Goal: Check status: Check status

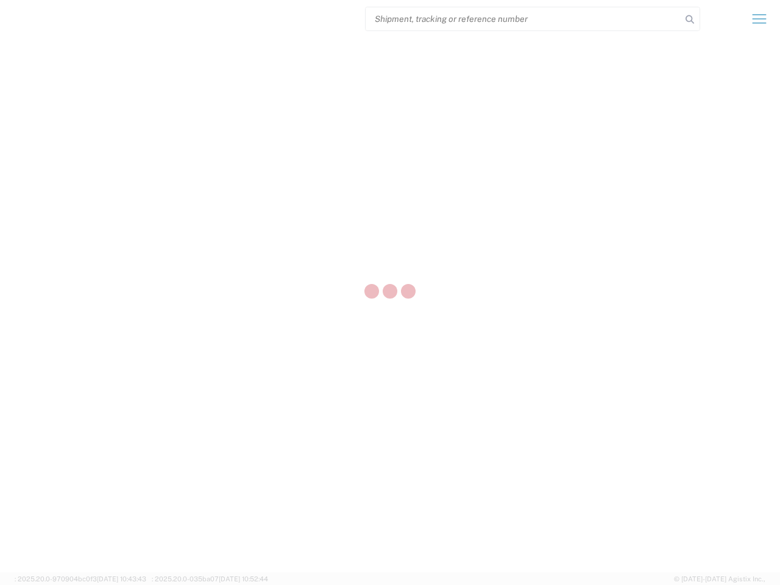
select select "US"
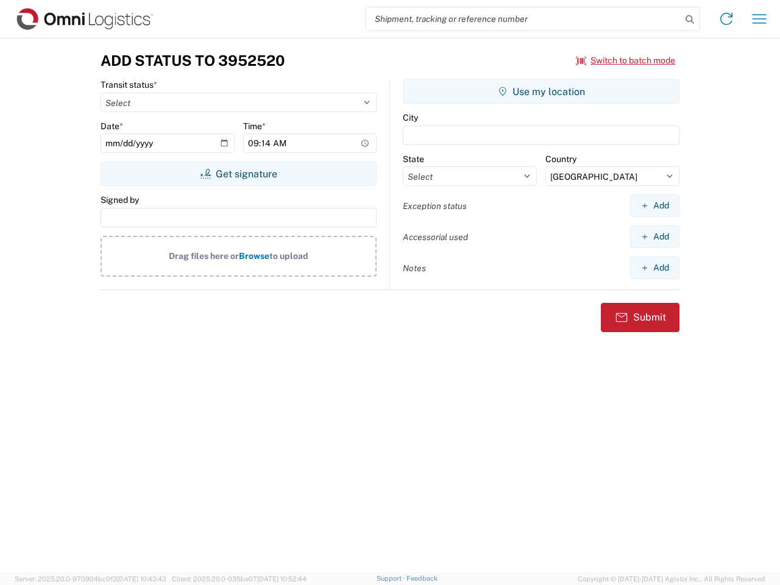
click at [523, 19] on input "search" at bounding box center [522, 18] width 315 height 23
click at [689, 19] on icon at bounding box center [689, 19] width 17 height 17
click at [726, 19] on icon at bounding box center [725, 18] width 19 height 19
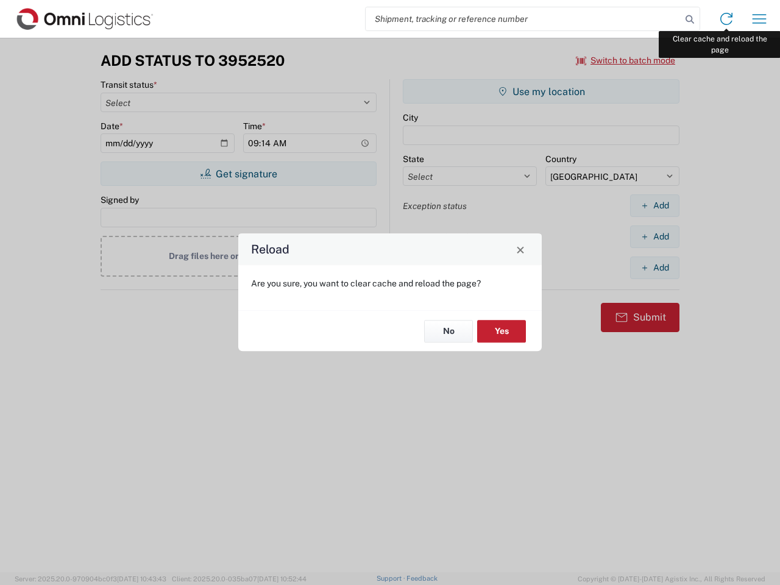
click at [759, 19] on div "Reload Are you sure, you want to clear cache and reload the page? No Yes" at bounding box center [390, 292] width 780 height 585
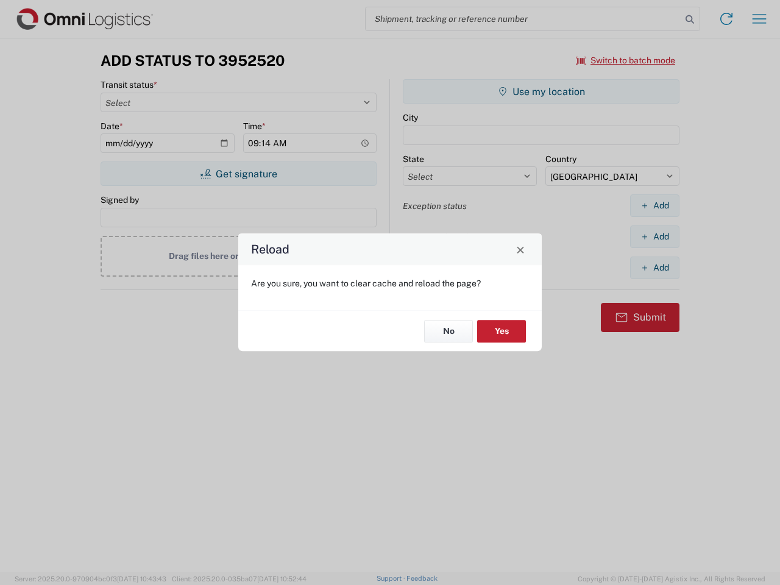
click at [625, 60] on div "Reload Are you sure, you want to clear cache and reload the page? No Yes" at bounding box center [390, 292] width 780 height 585
click at [238, 174] on div "Reload Are you sure, you want to clear cache and reload the page? No Yes" at bounding box center [390, 292] width 780 height 585
click at [541, 91] on div "Reload Are you sure, you want to clear cache and reload the page? No Yes" at bounding box center [390, 292] width 780 height 585
click at [654, 205] on div "Reload Are you sure, you want to clear cache and reload the page? No Yes" at bounding box center [390, 292] width 780 height 585
click at [654, 236] on div "Reload Are you sure, you want to clear cache and reload the page? No Yes" at bounding box center [390, 292] width 780 height 585
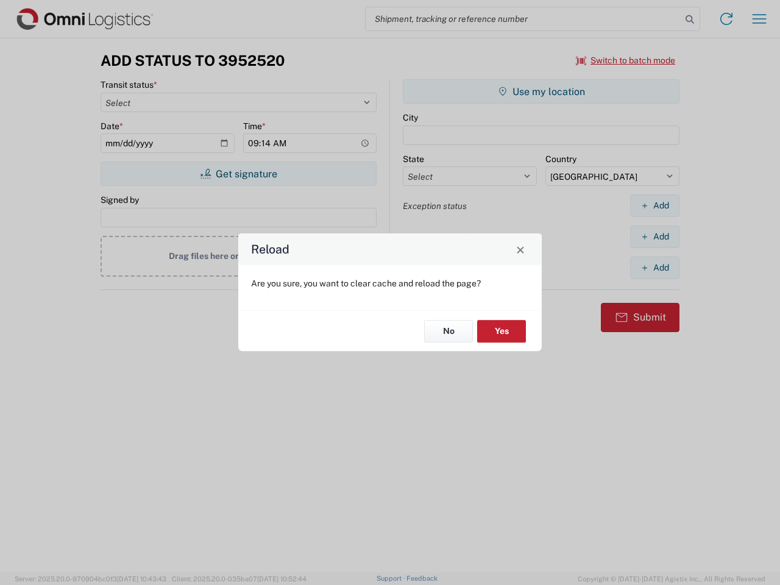
click at [654, 267] on div "Reload Are you sure, you want to clear cache and reload the page? No Yes" at bounding box center [390, 292] width 780 height 585
